Goal: Information Seeking & Learning: Learn about a topic

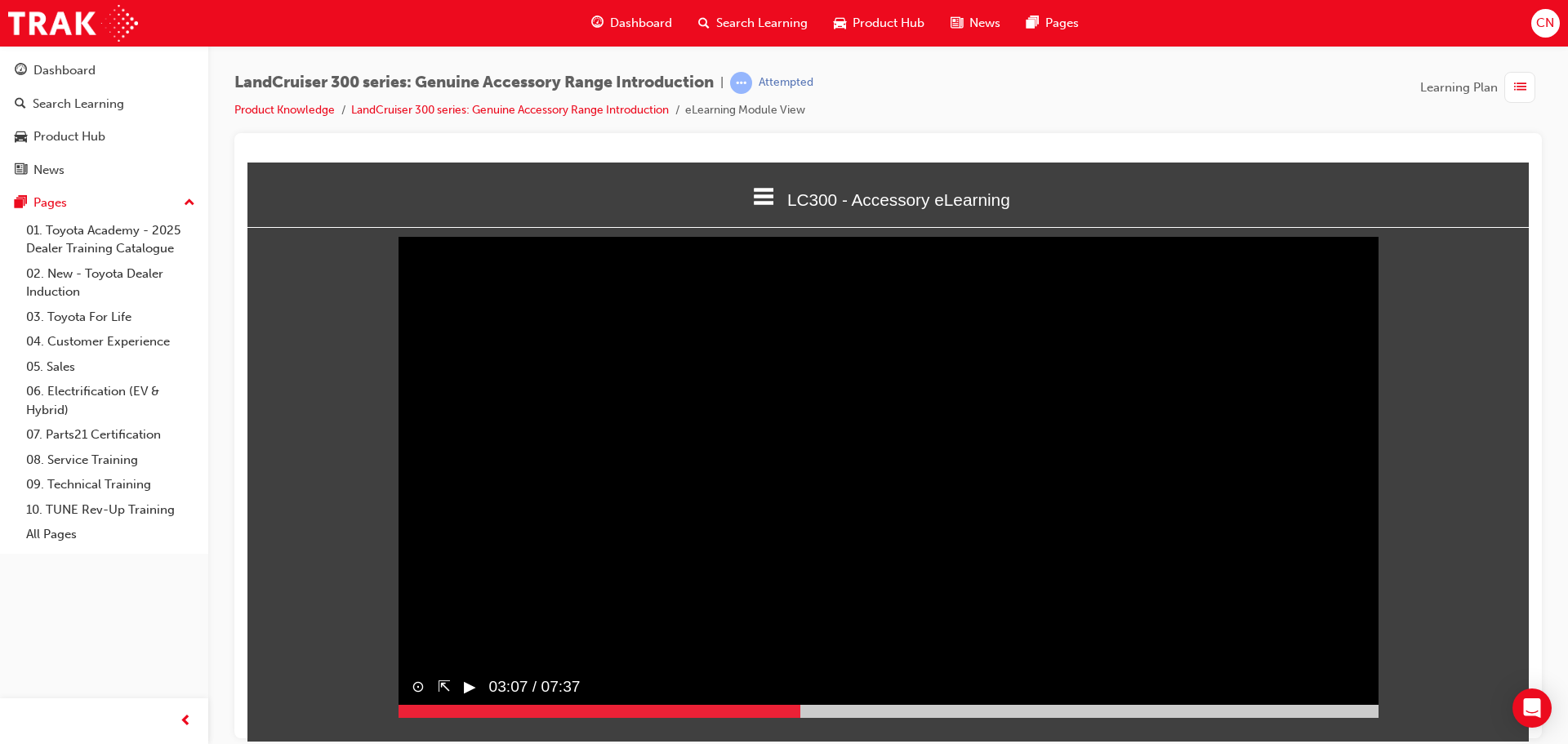
scroll to position [7, 0]
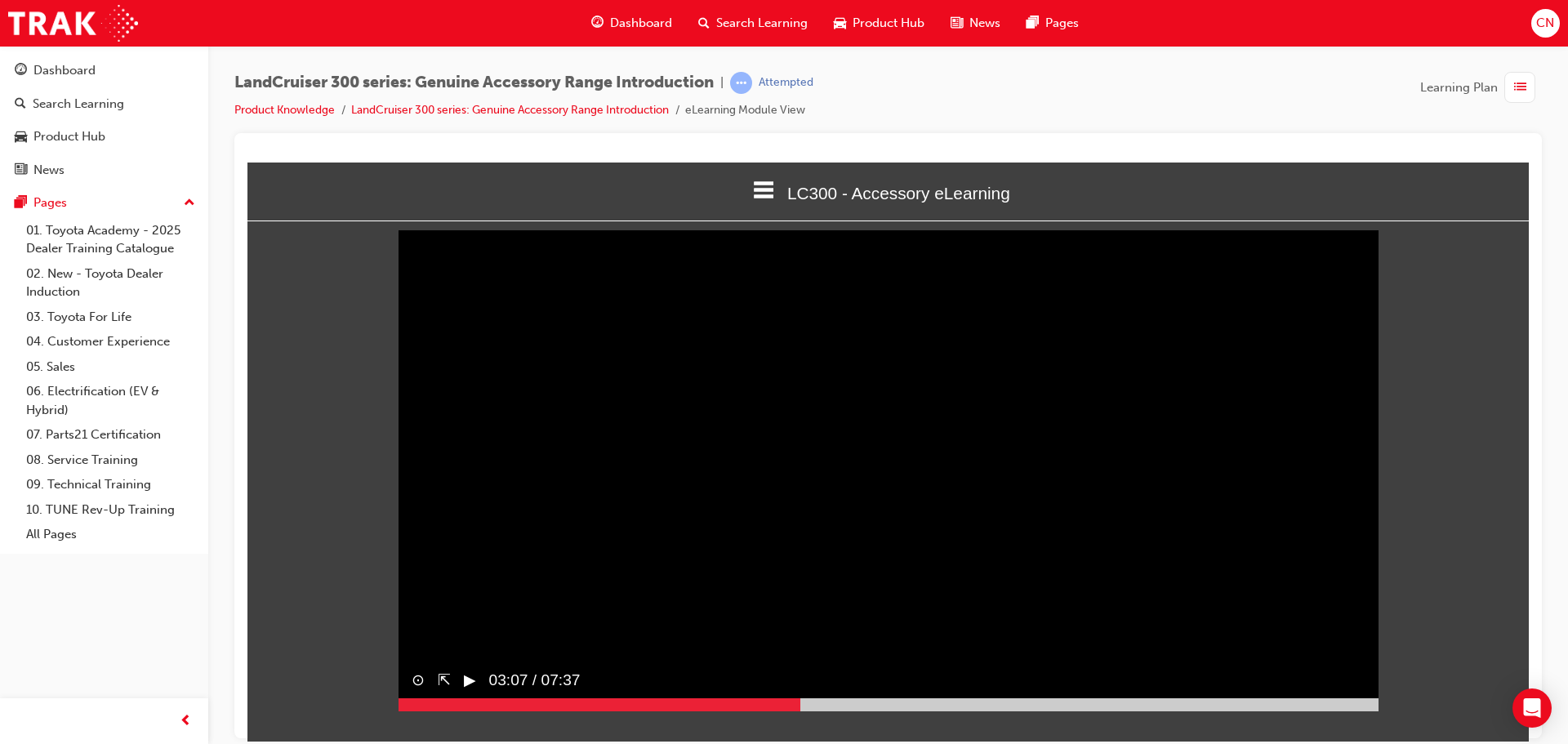
click at [469, 692] on button "▶︎" at bounding box center [470, 679] width 12 height 24
click at [1443, 442] on div "Sorry, your browser does not support embedded videos. Download Instead ⊙ ⇱ ‖ 05…" at bounding box center [888, 466] width 1281 height 463
click at [701, 446] on video "Sorry, your browser does not support embedded videos. Download Instead" at bounding box center [888, 466] width 980 height 491
click at [468, 692] on button "▶︎" at bounding box center [470, 679] width 12 height 24
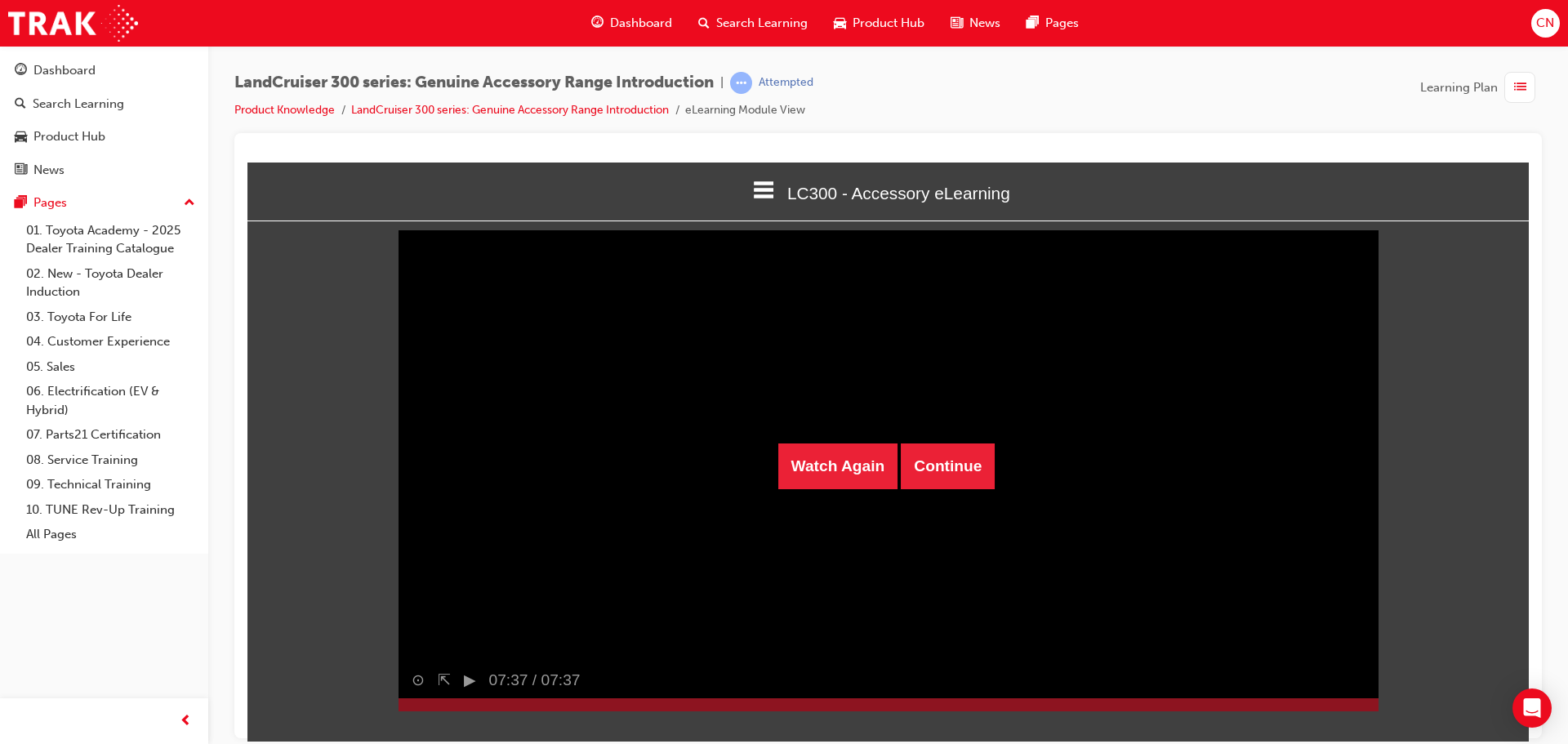
click at [275, 637] on div "Watch Again Continue Sorry, your browser does not support embedded videos. Down…" at bounding box center [888, 466] width 1281 height 463
click at [1469, 83] on span "Learning Plan" at bounding box center [1458, 88] width 77 height 19
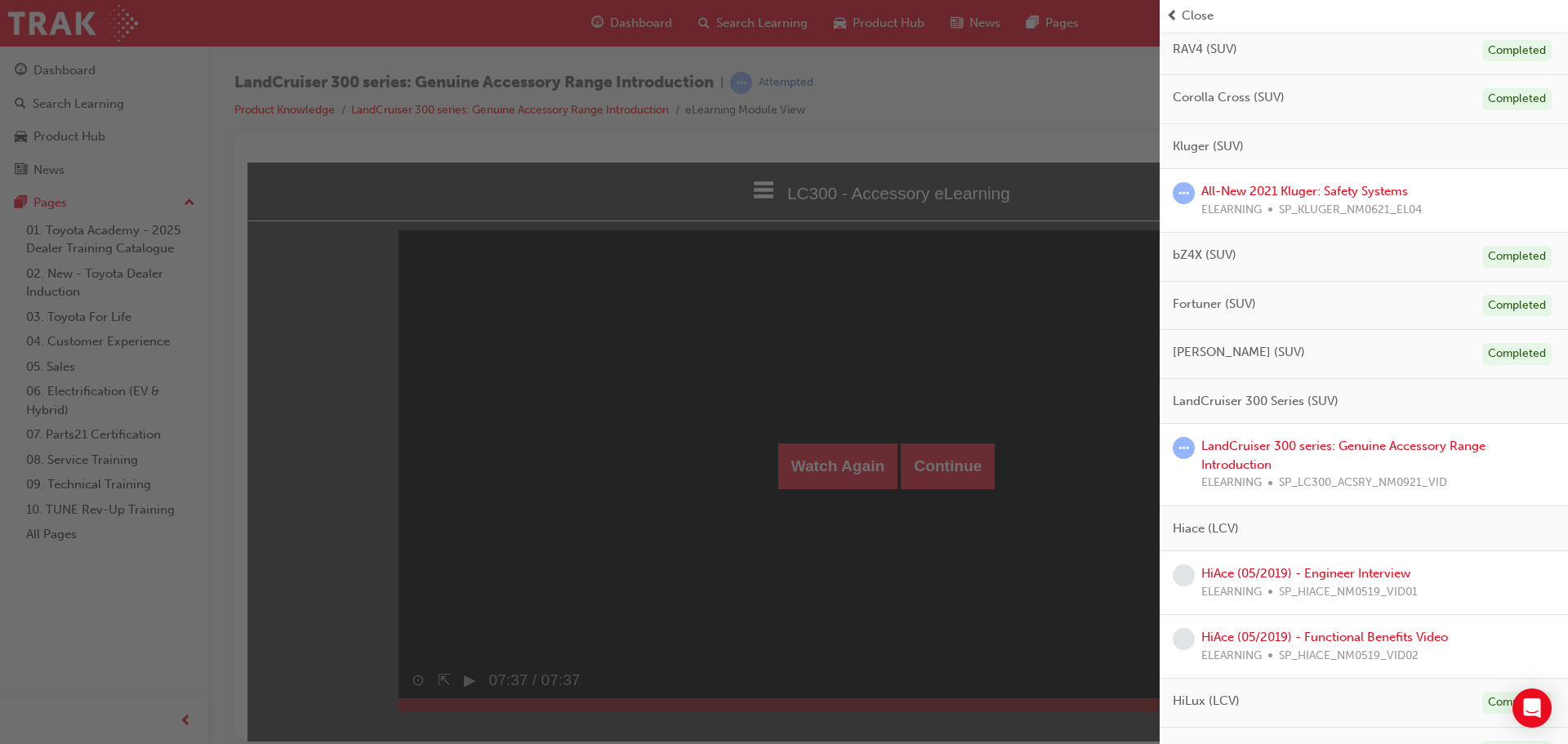
scroll to position [164, 0]
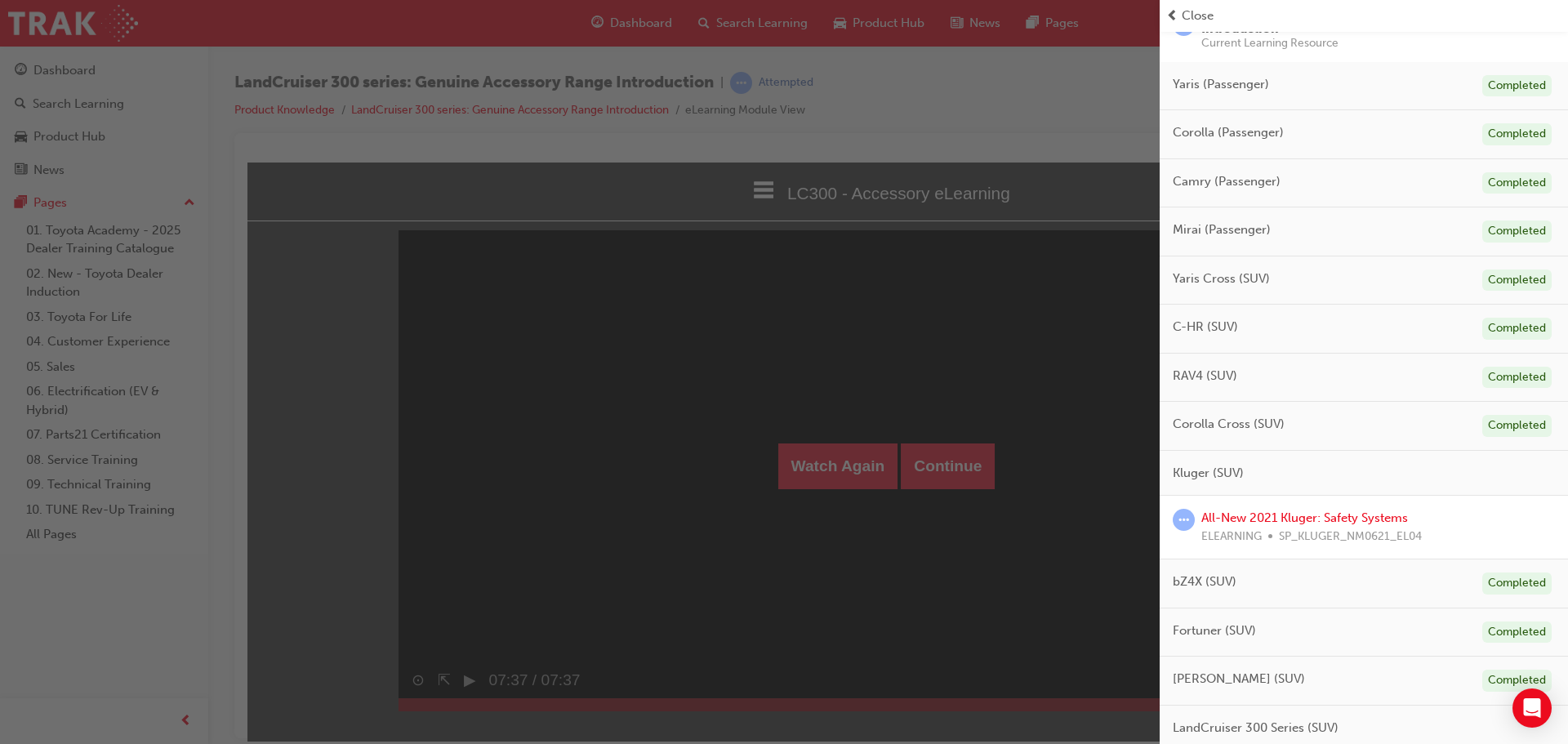
click at [1081, 490] on div "button" at bounding box center [580, 372] width 1160 height 744
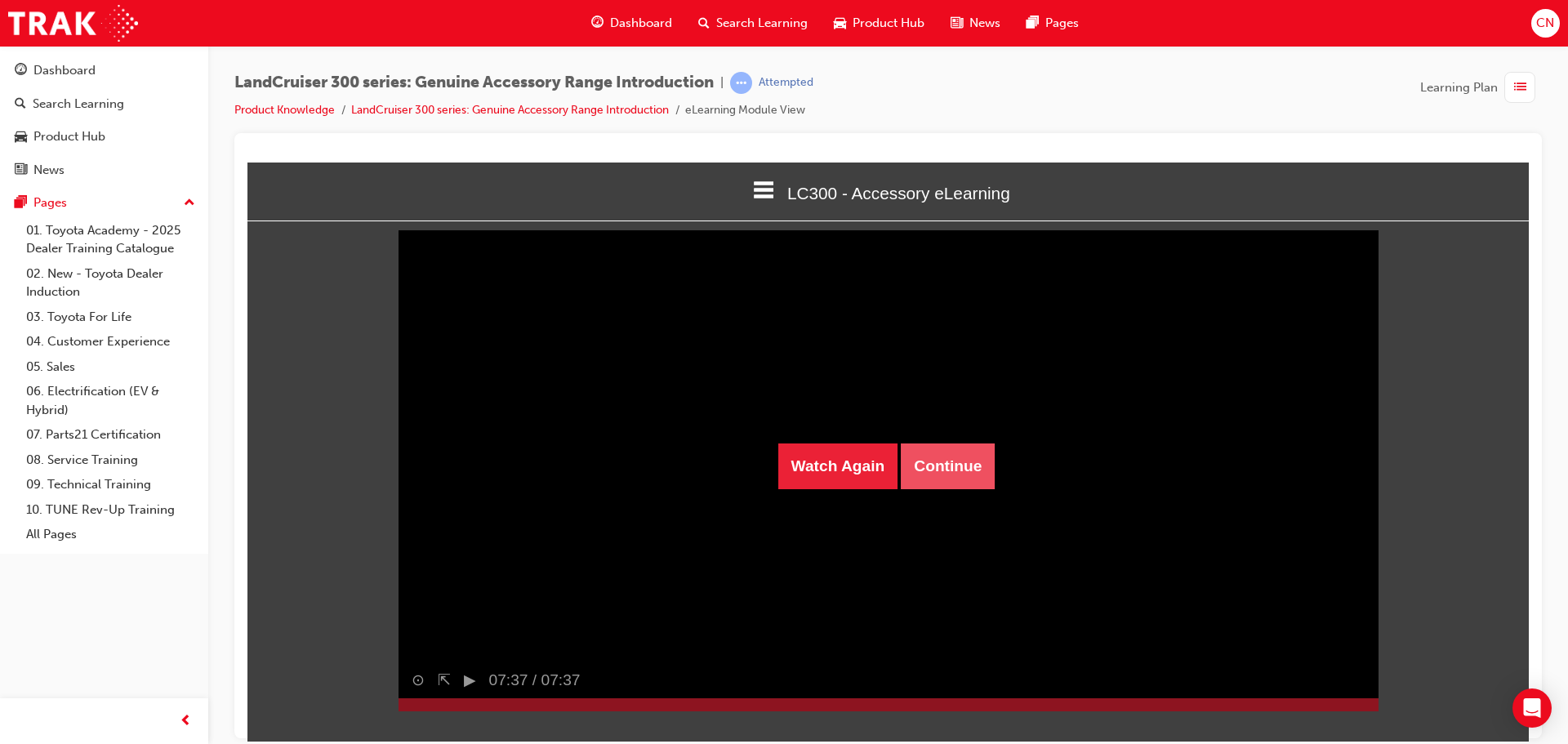
click at [949, 469] on button "Continue" at bounding box center [948, 466] width 94 height 46
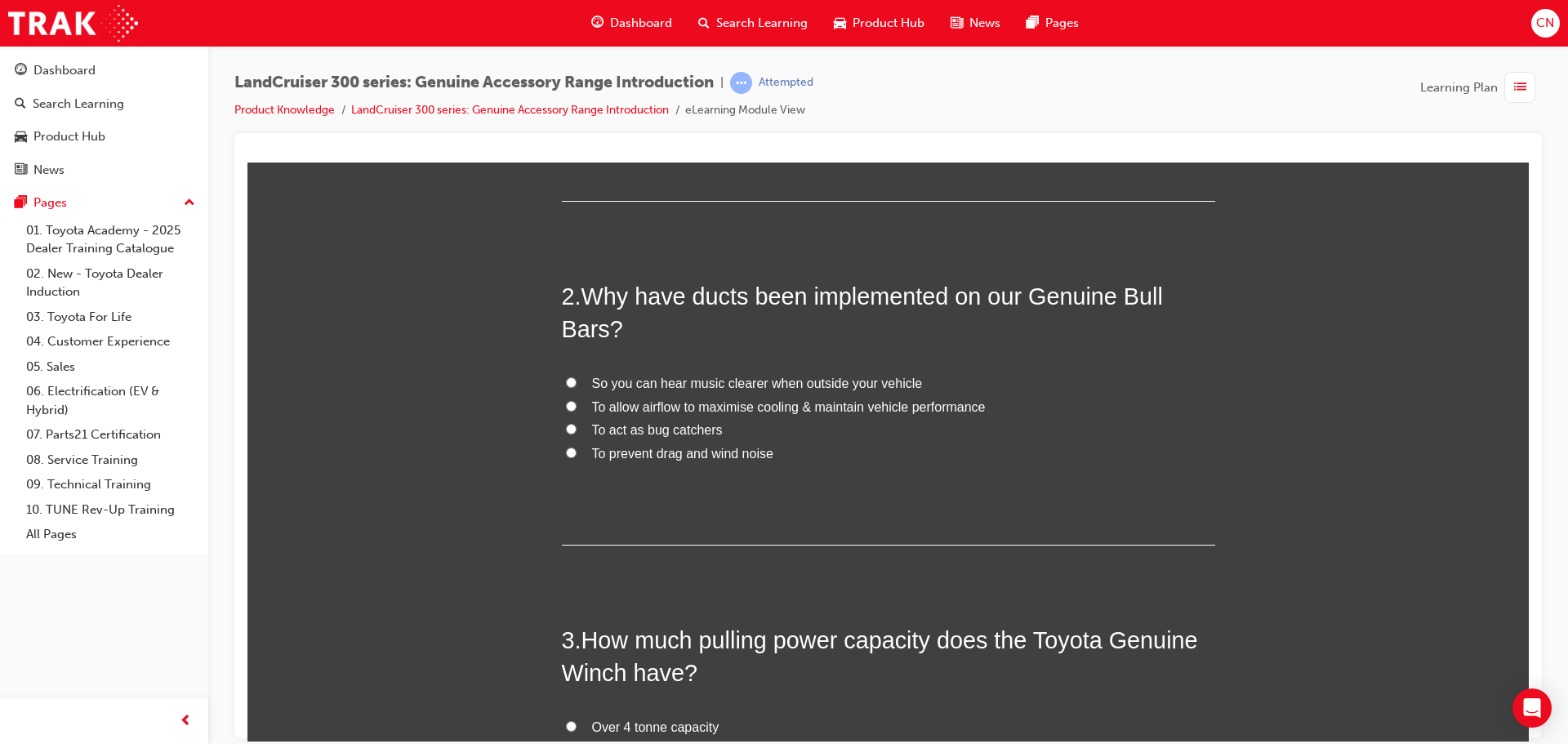
scroll to position [409, 0]
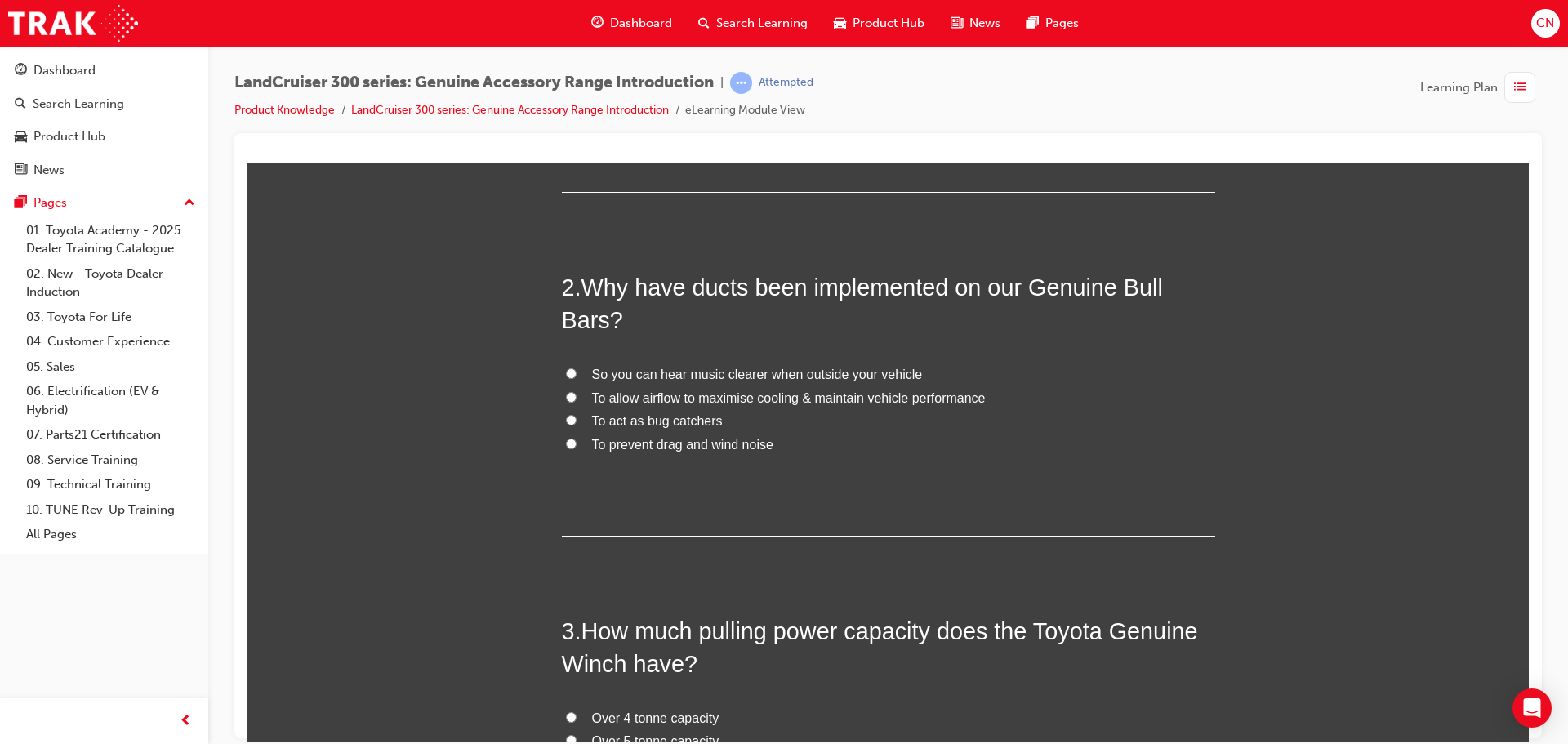
click at [633, 373] on span "So you can hear music clearer when outside your vehicle" at bounding box center [757, 373] width 331 height 14
click at [576, 373] on input "So you can hear music clearer when outside your vehicle" at bounding box center [571, 372] width 10 height 10
radio input "true"
click at [604, 372] on span "So you can hear music clearer when outside your vehicle" at bounding box center [757, 373] width 331 height 14
click at [576, 372] on input "So you can hear music clearer when outside your vehicle" at bounding box center [571, 372] width 10 height 10
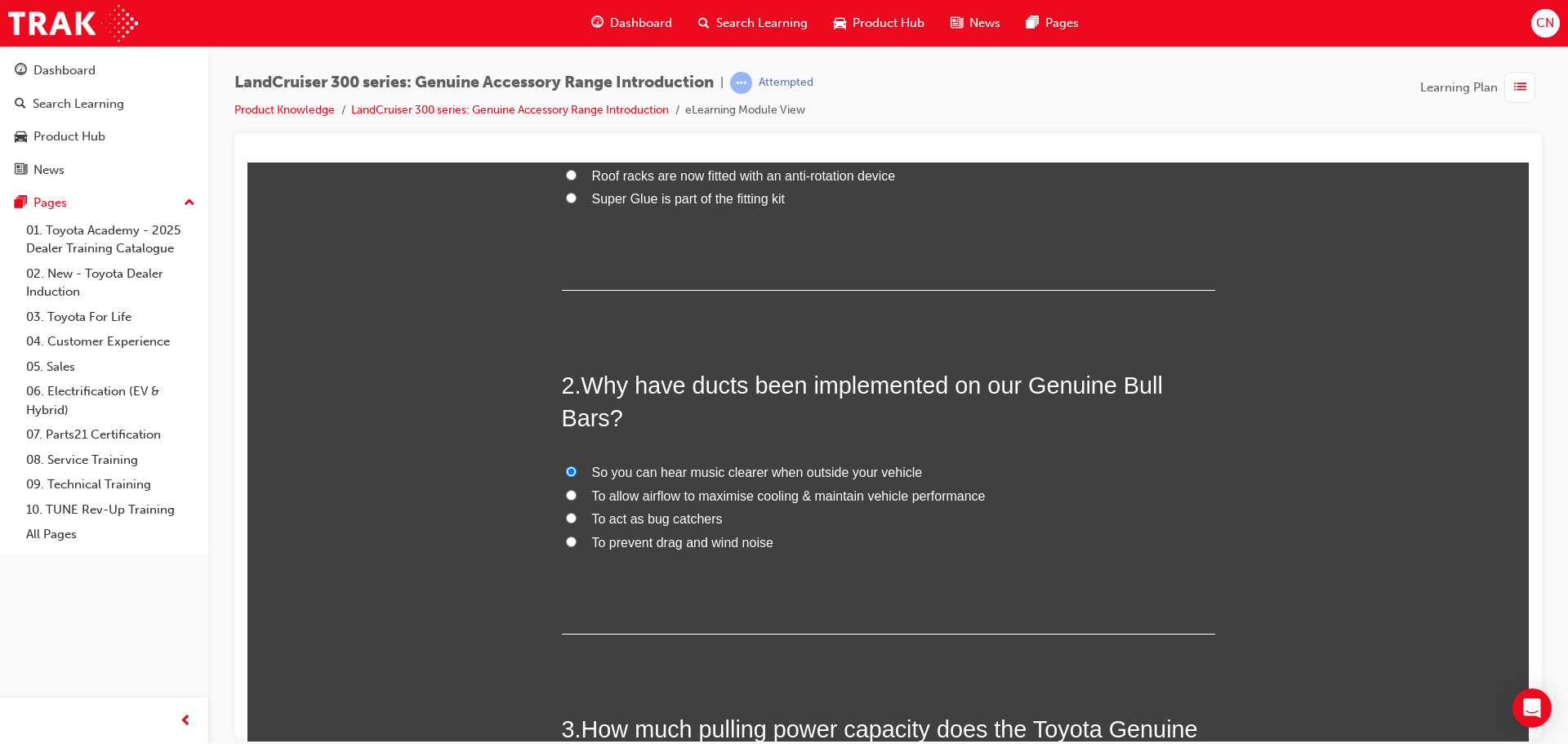
scroll to position [164, 0]
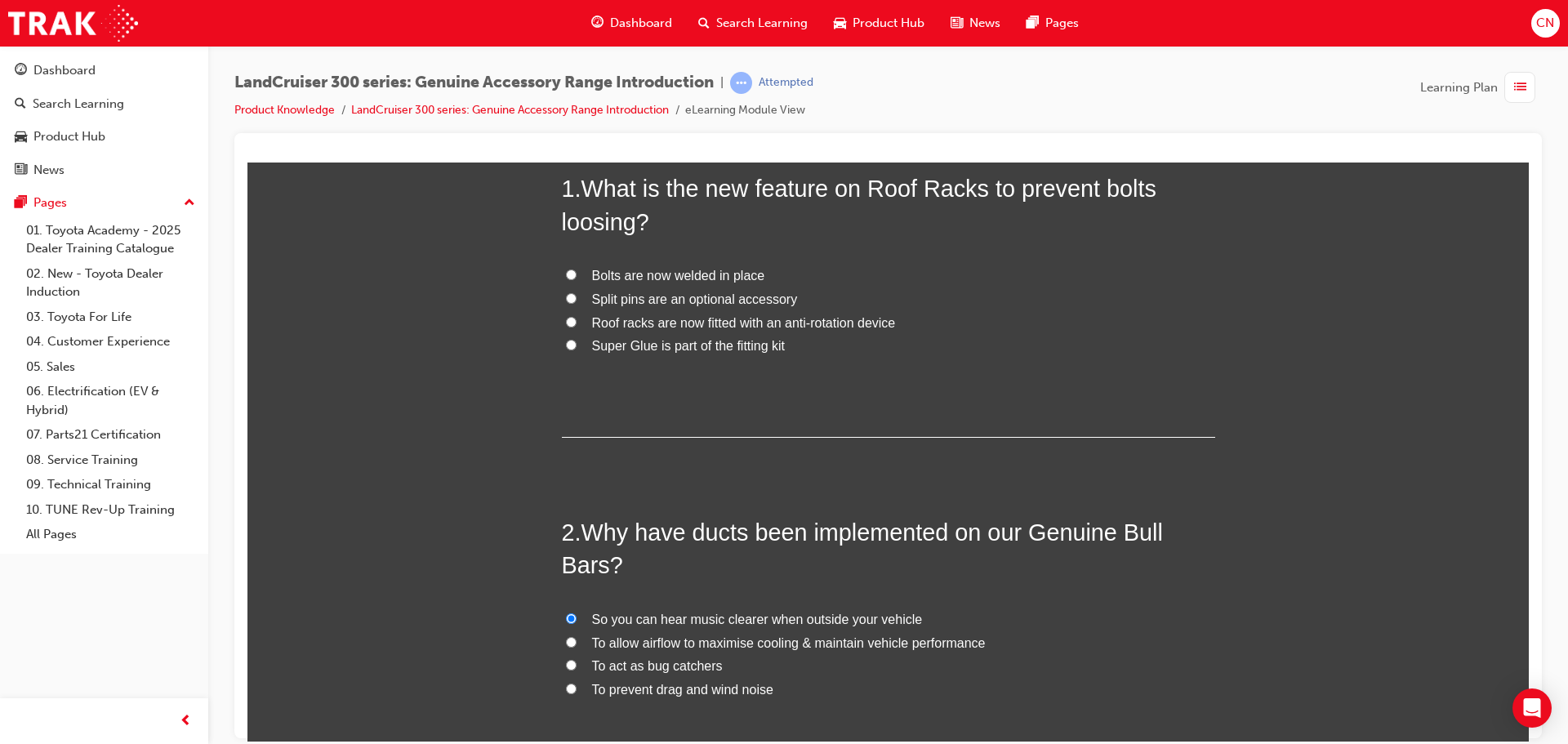
click at [566, 323] on input "Roof racks are now fitted with an anti-rotation device" at bounding box center [571, 321] width 10 height 10
radio input "true"
click at [566, 272] on input "Bolts are now welded in place" at bounding box center [571, 273] width 10 height 10
radio input "true"
click at [566, 320] on input "Roof racks are now fitted with an anti-rotation device" at bounding box center [571, 321] width 10 height 10
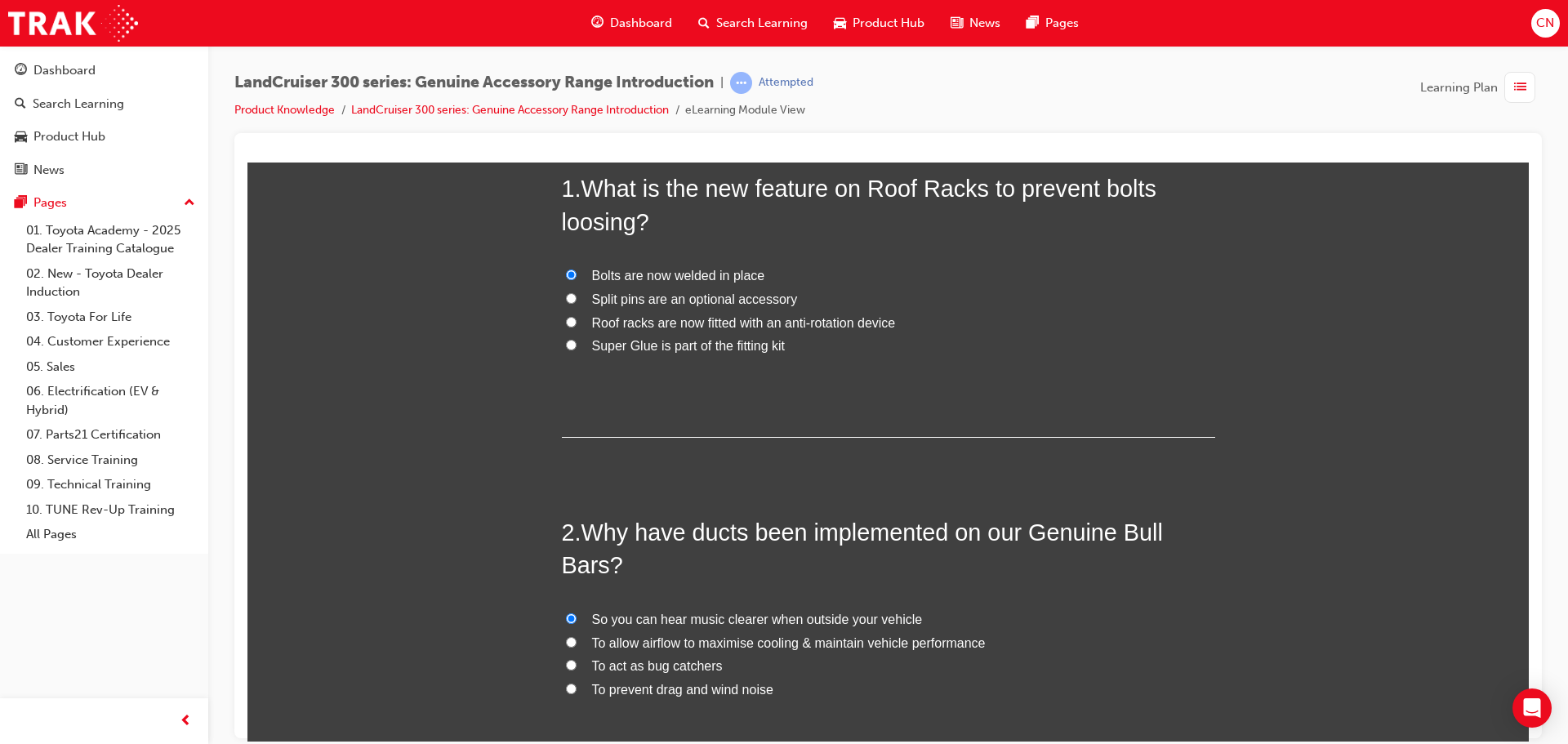
radio input "true"
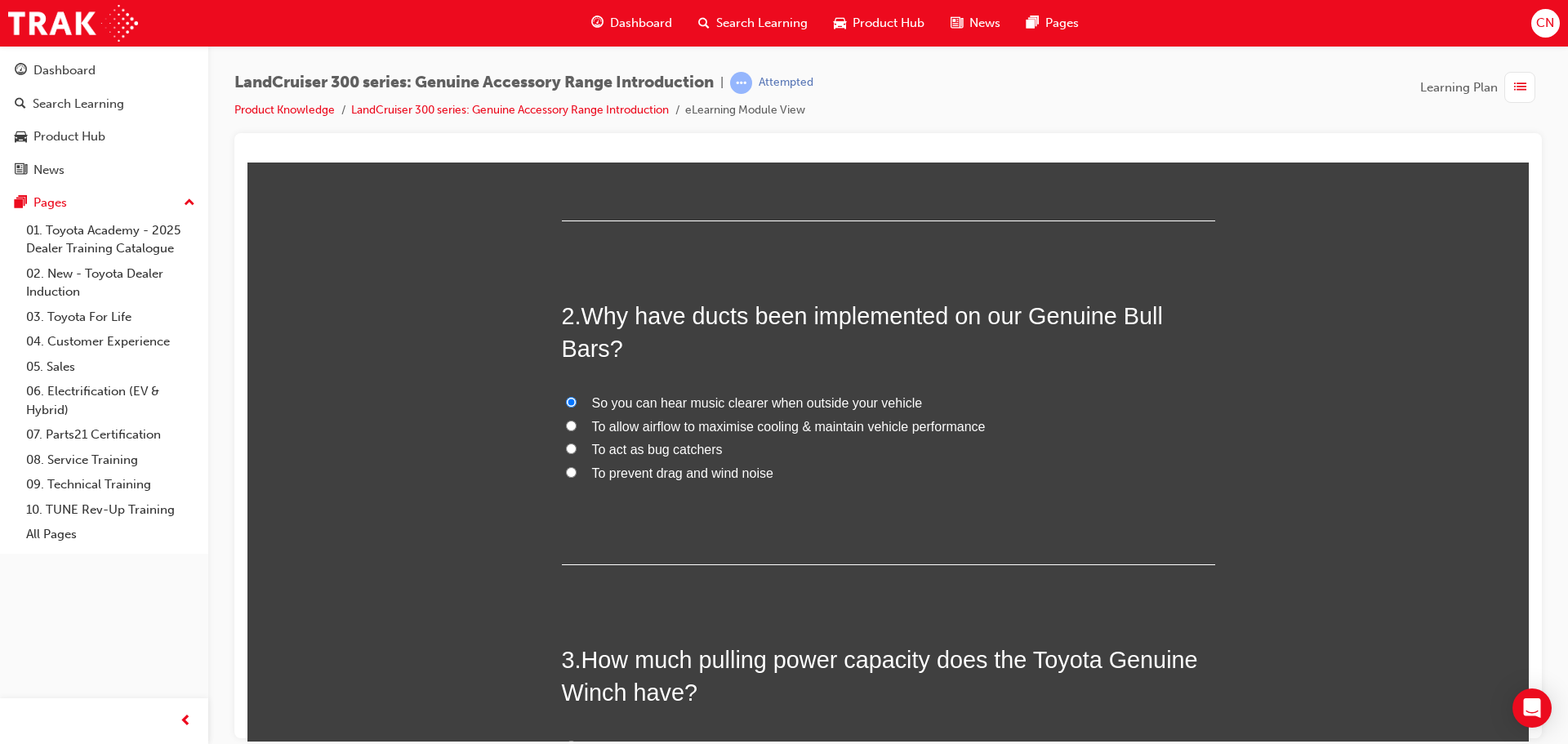
scroll to position [409, 0]
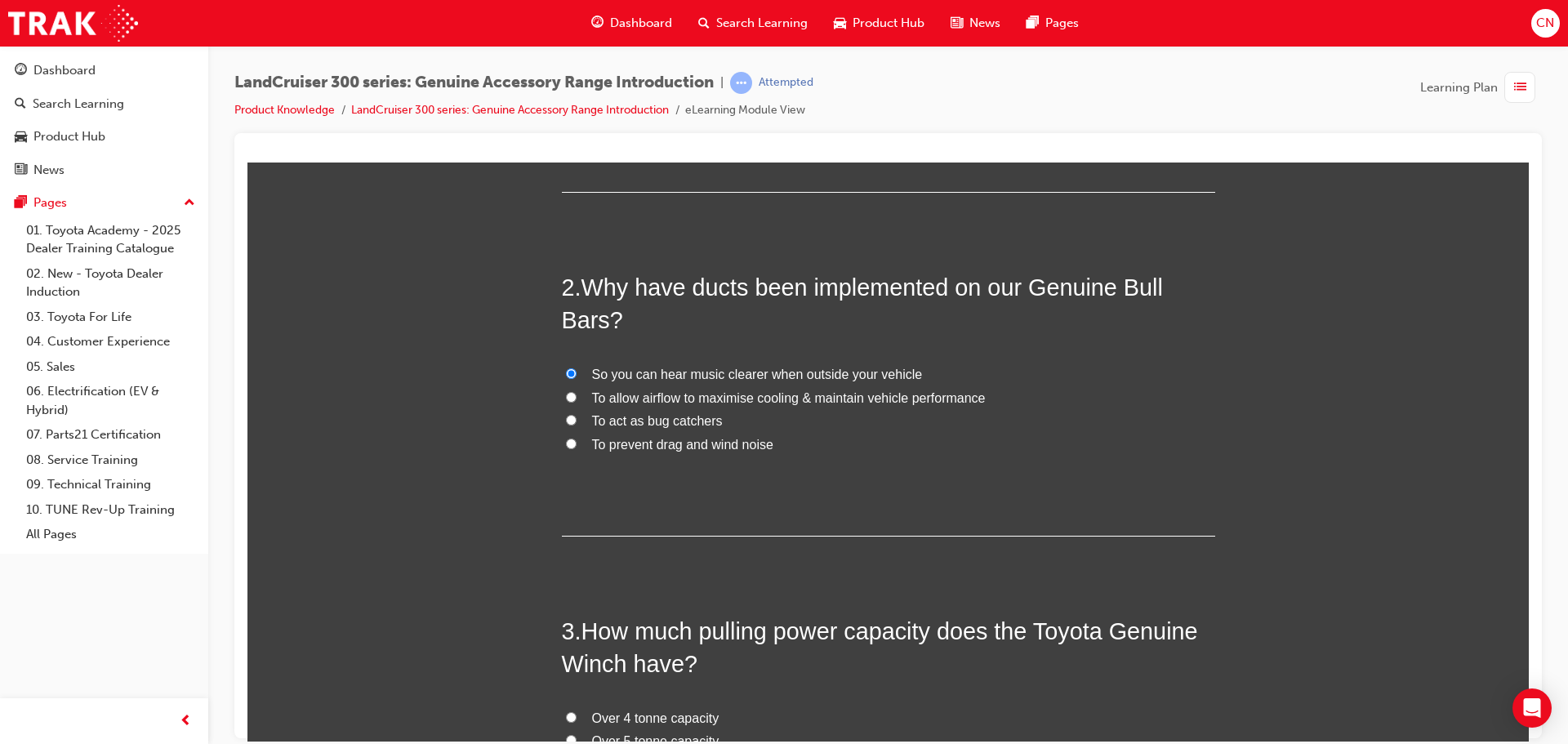
click at [566, 397] on input "To allow airflow to maximise cooling & maintain vehicle performance" at bounding box center [571, 396] width 10 height 10
radio input "true"
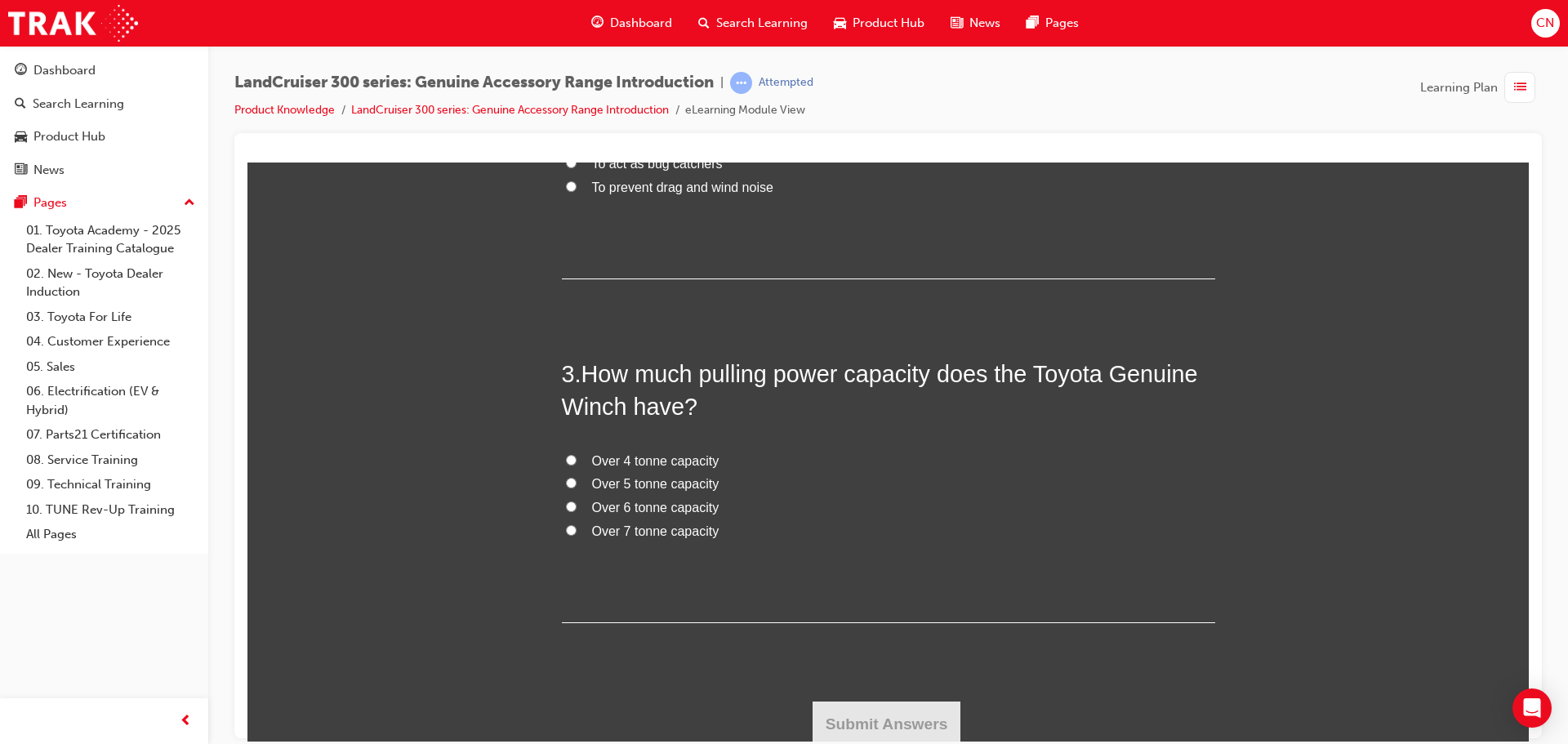
scroll to position [671, 0]
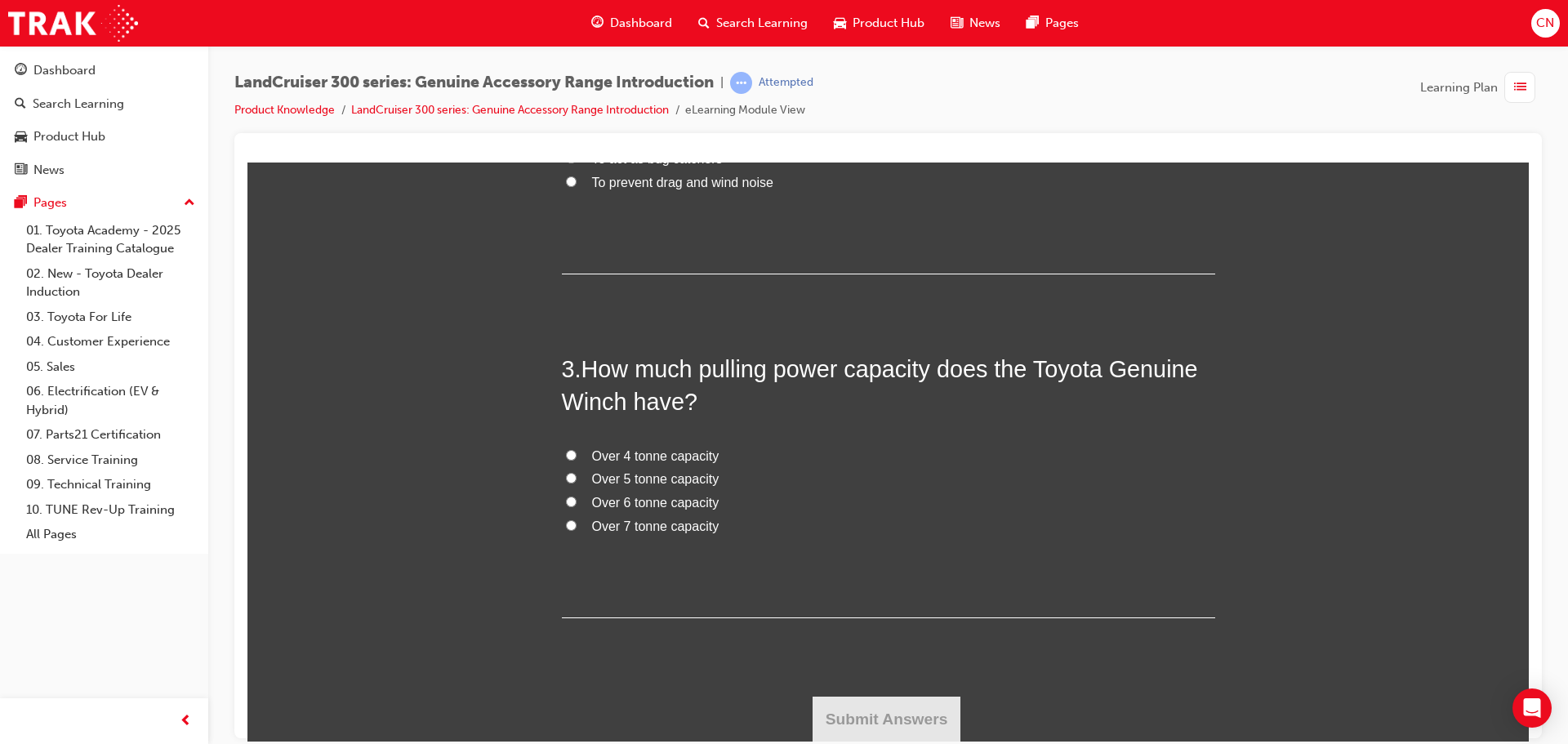
click at [566, 455] on input "Over 4 tonne capacity" at bounding box center [571, 454] width 10 height 10
radio input "true"
click at [926, 722] on button "Submit Answers" at bounding box center [887, 719] width 149 height 46
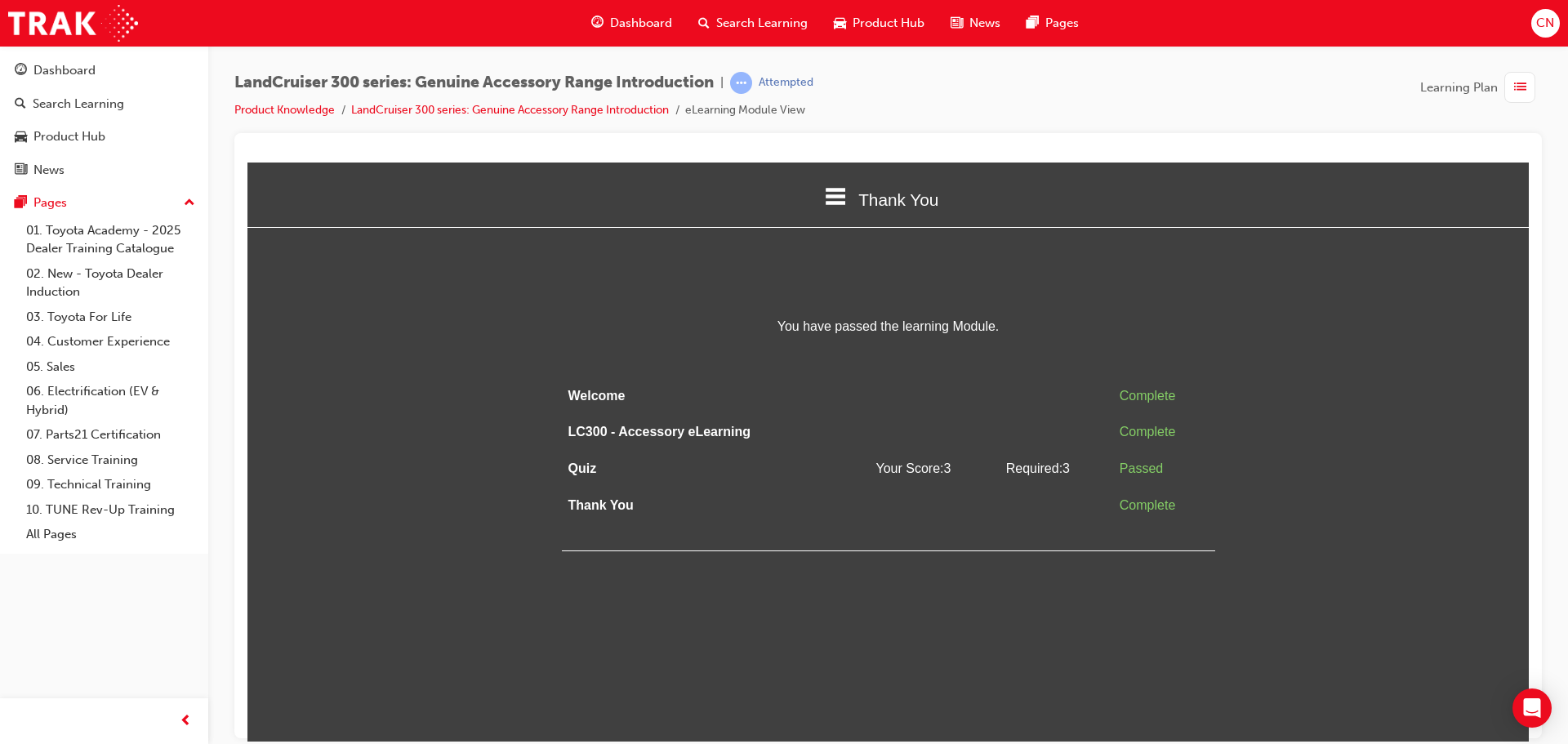
scroll to position [0, 0]
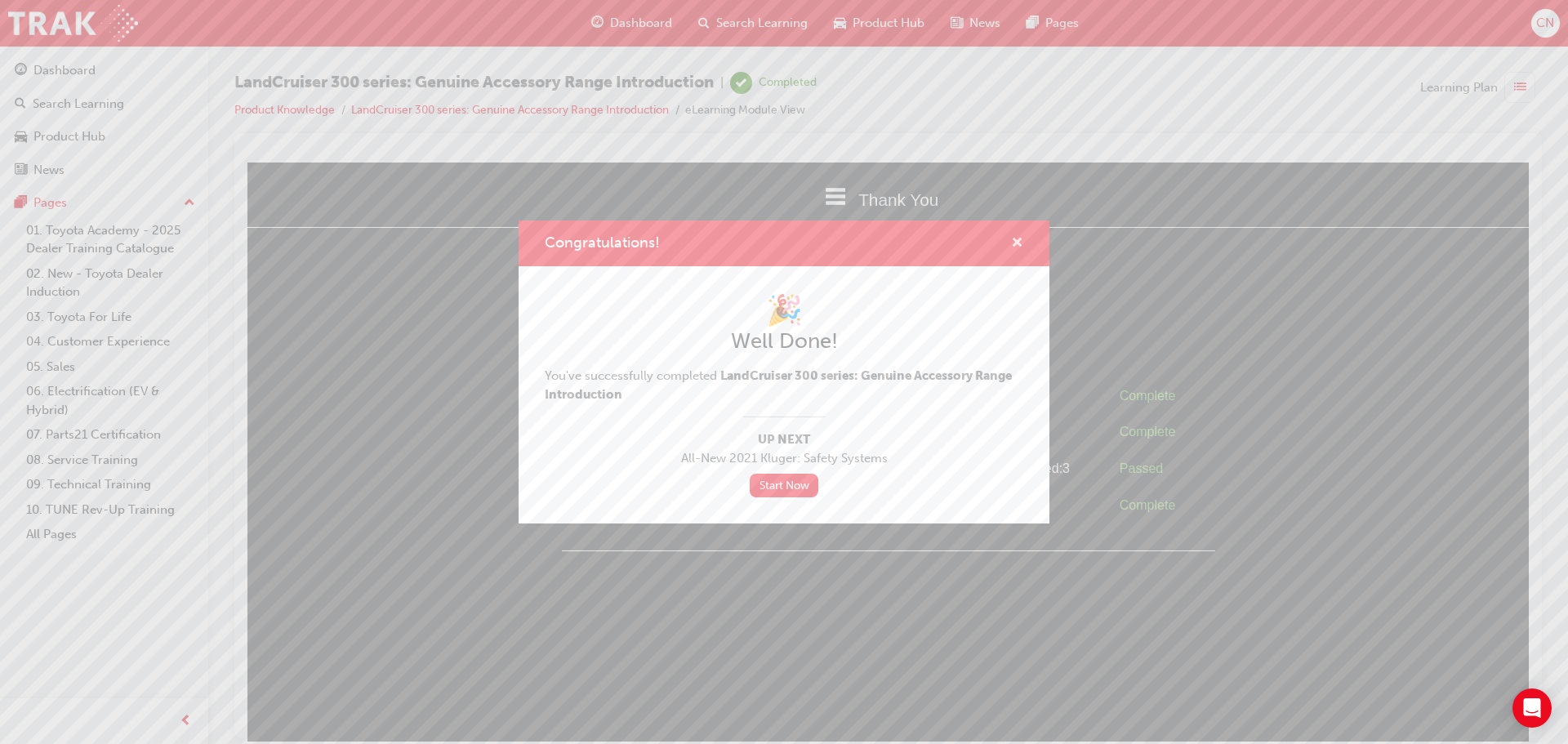
click at [1016, 245] on span "cross-icon" at bounding box center [1017, 244] width 12 height 14
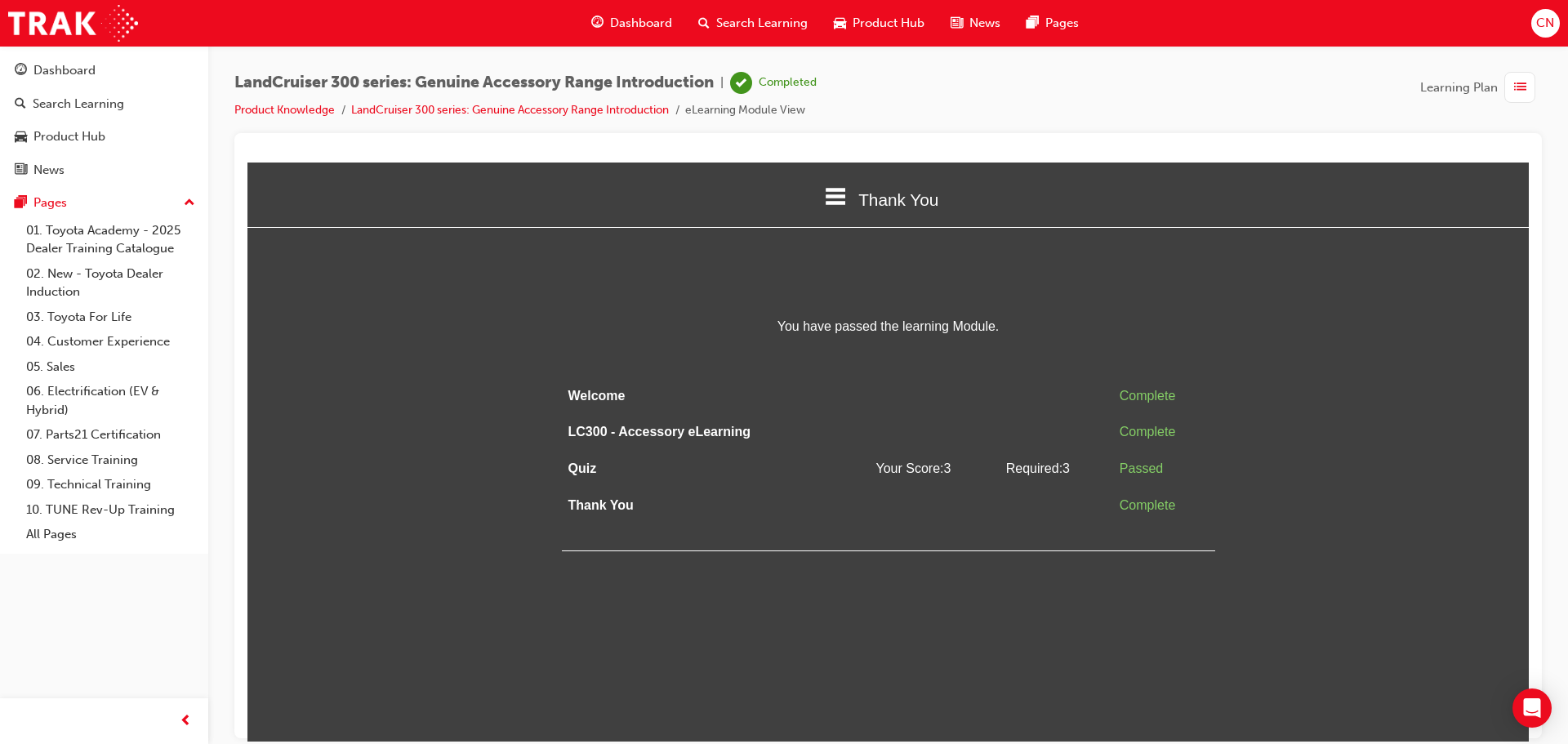
click at [1518, 91] on span "list-icon" at bounding box center [1520, 87] width 12 height 20
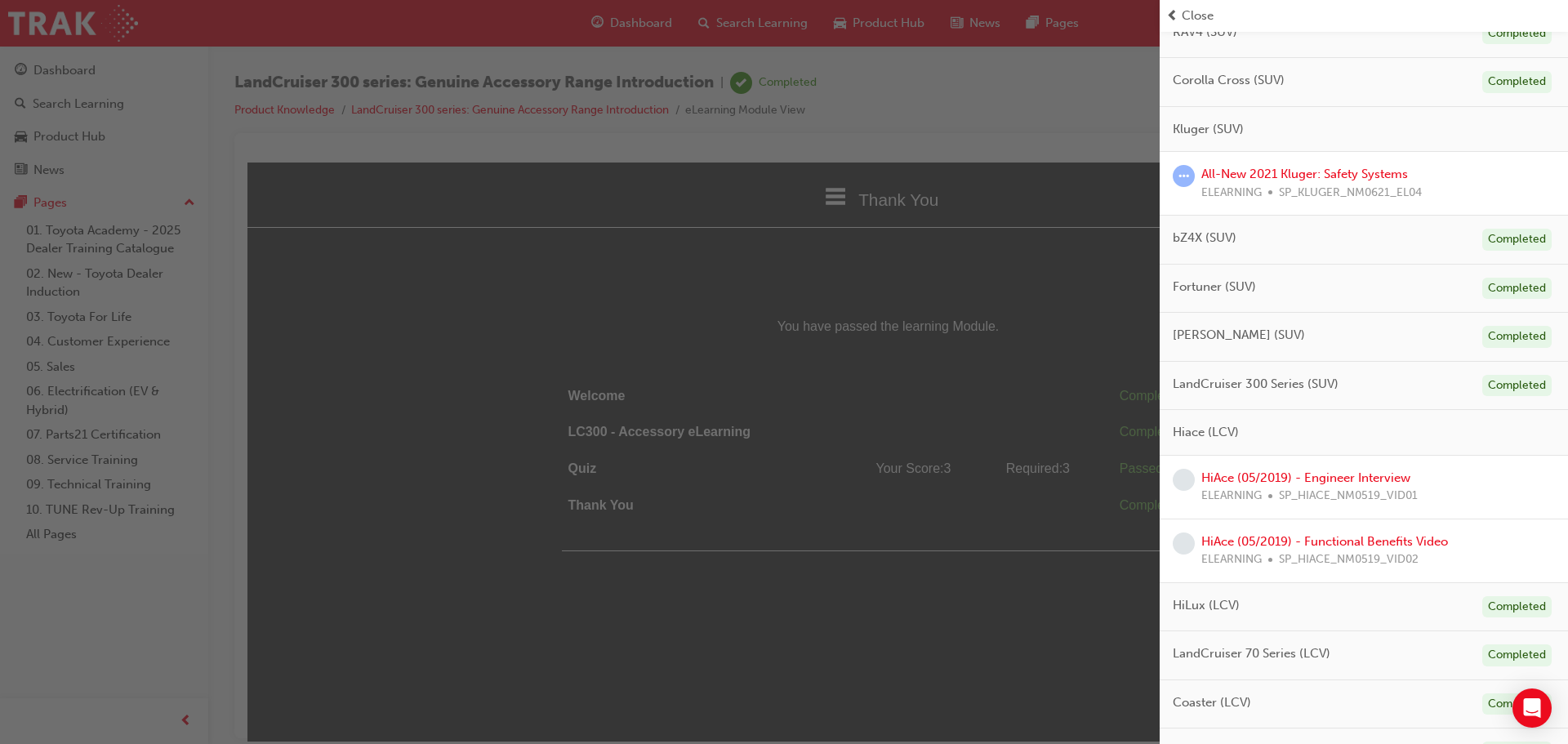
scroll to position [654, 0]
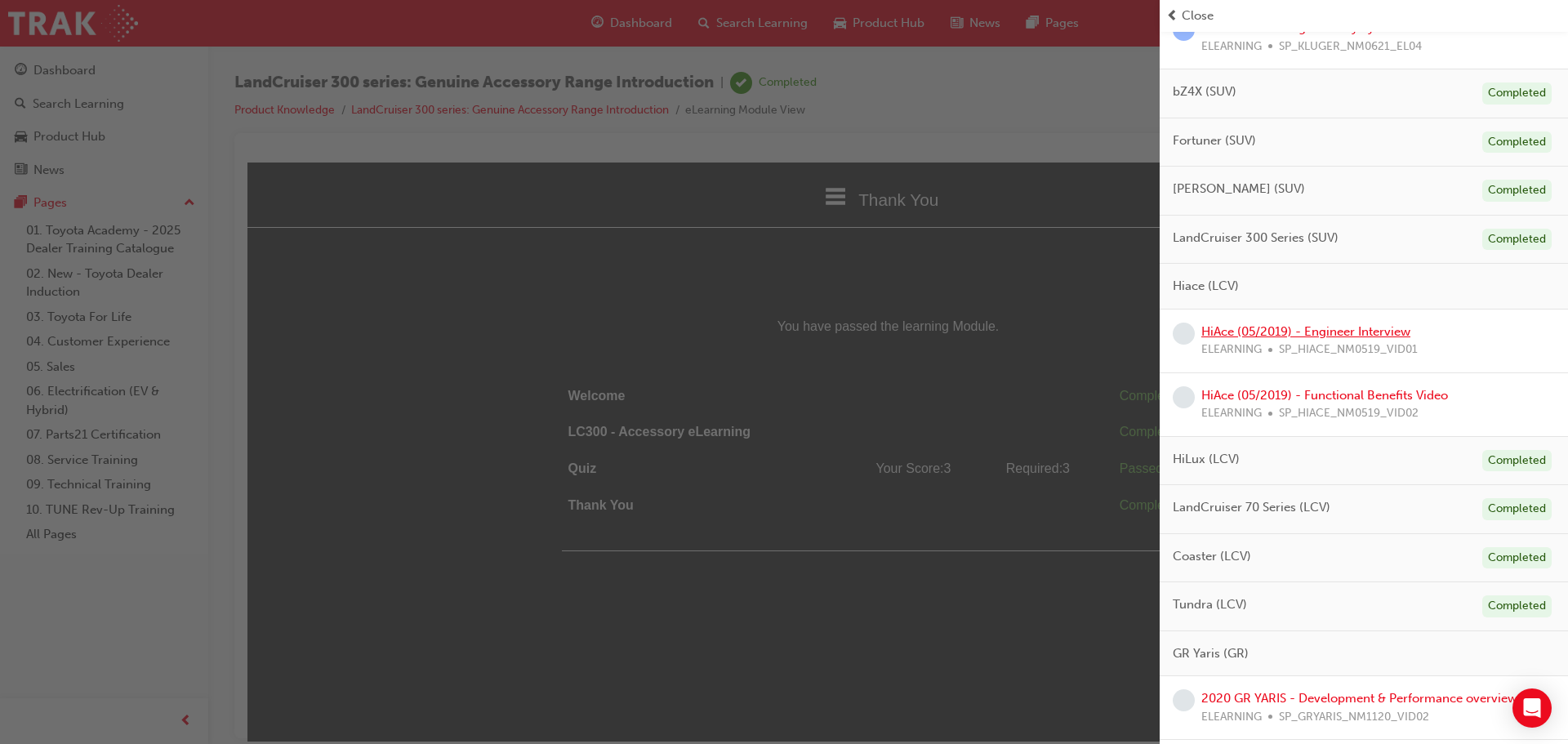
click at [1318, 335] on link "HiAce (05/2019) - Engineer Interview" at bounding box center [1306, 331] width 210 height 14
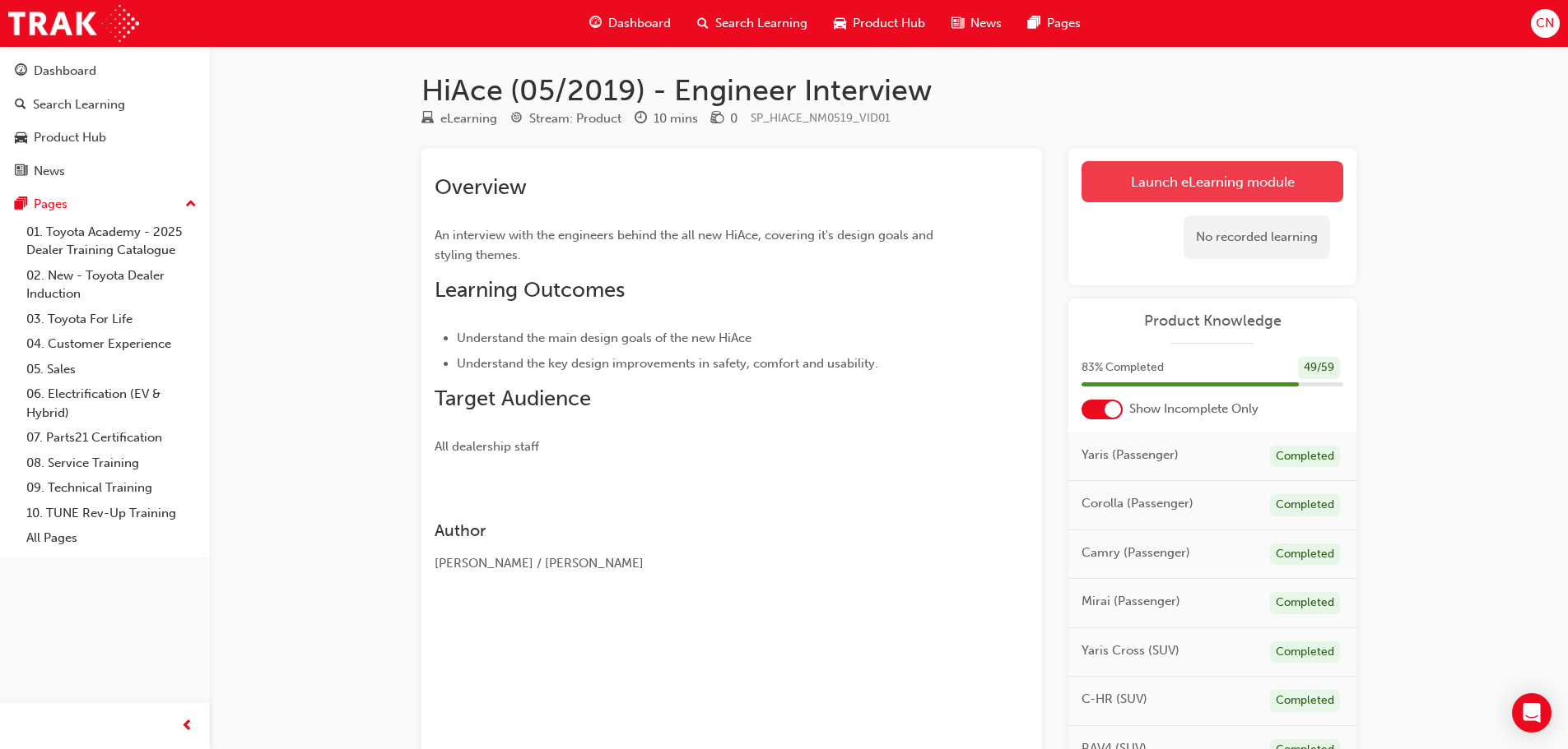
click at [1234, 183] on link "Launch eLearning module" at bounding box center [1212, 181] width 262 height 41
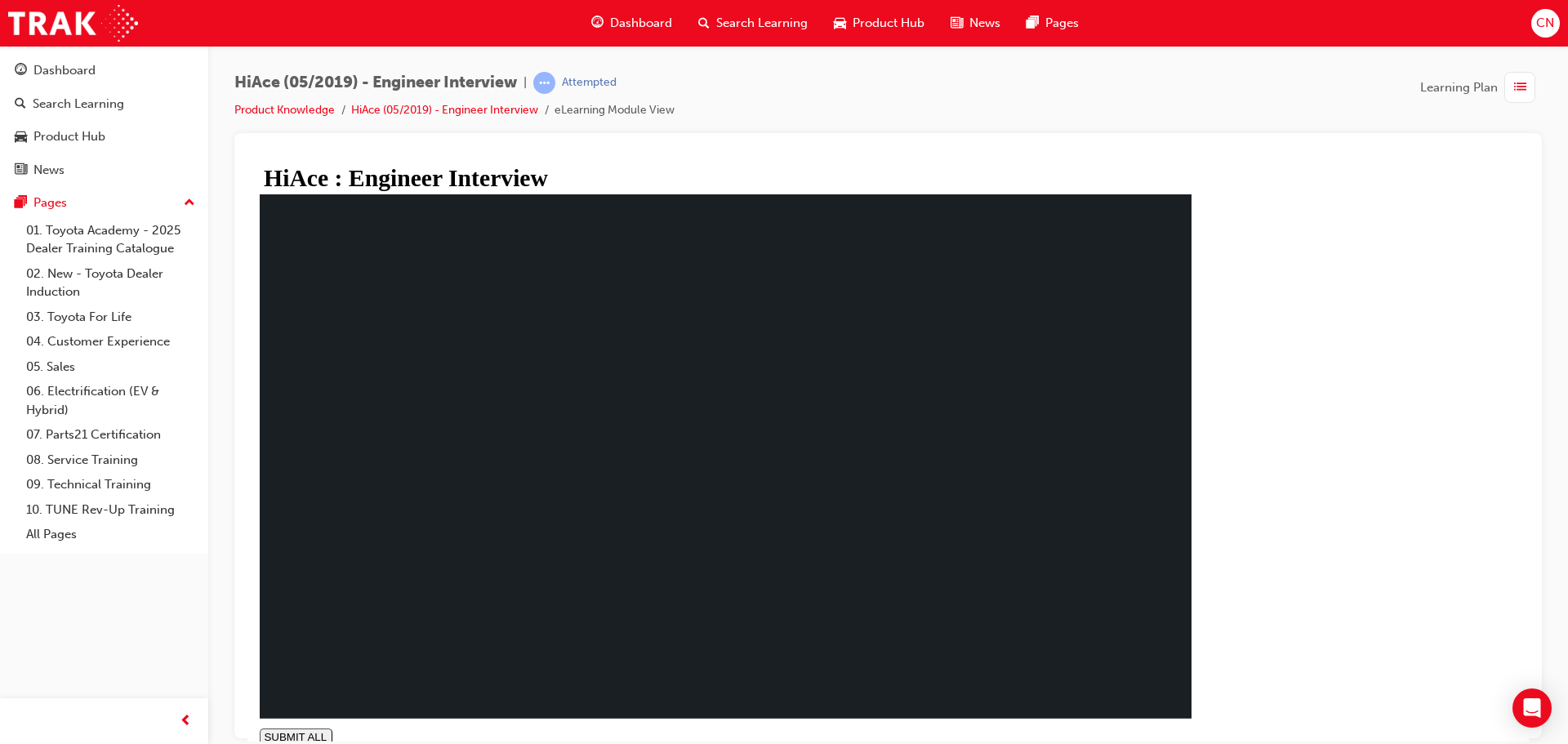
type input "0.324"
